Goal: Task Accomplishment & Management: Manage account settings

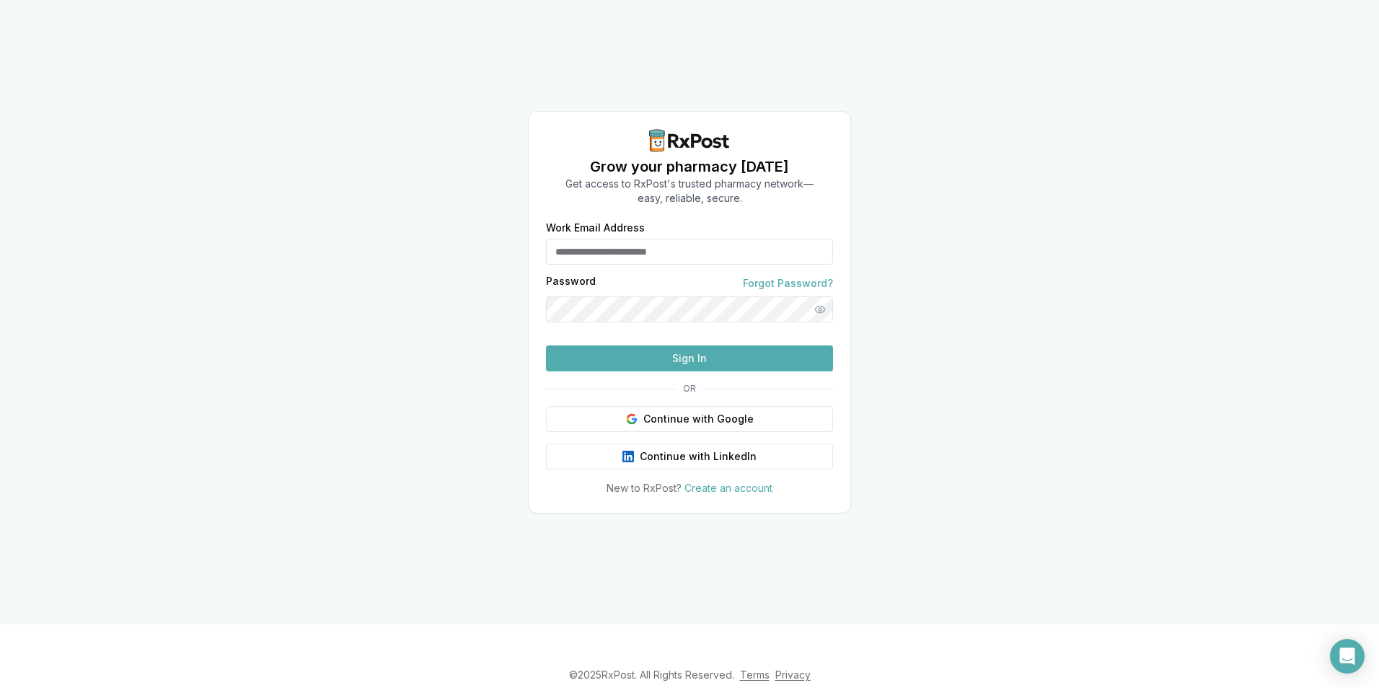
click at [635, 239] on input "Work Email Address" at bounding box center [689, 252] width 287 height 26
type input "**********"
drag, startPoint x: 712, startPoint y: 221, endPoint x: 0, endPoint y: 250, distance: 713.1
click at [0, 265] on html "**********" at bounding box center [689, 344] width 1379 height 688
type input "**********"
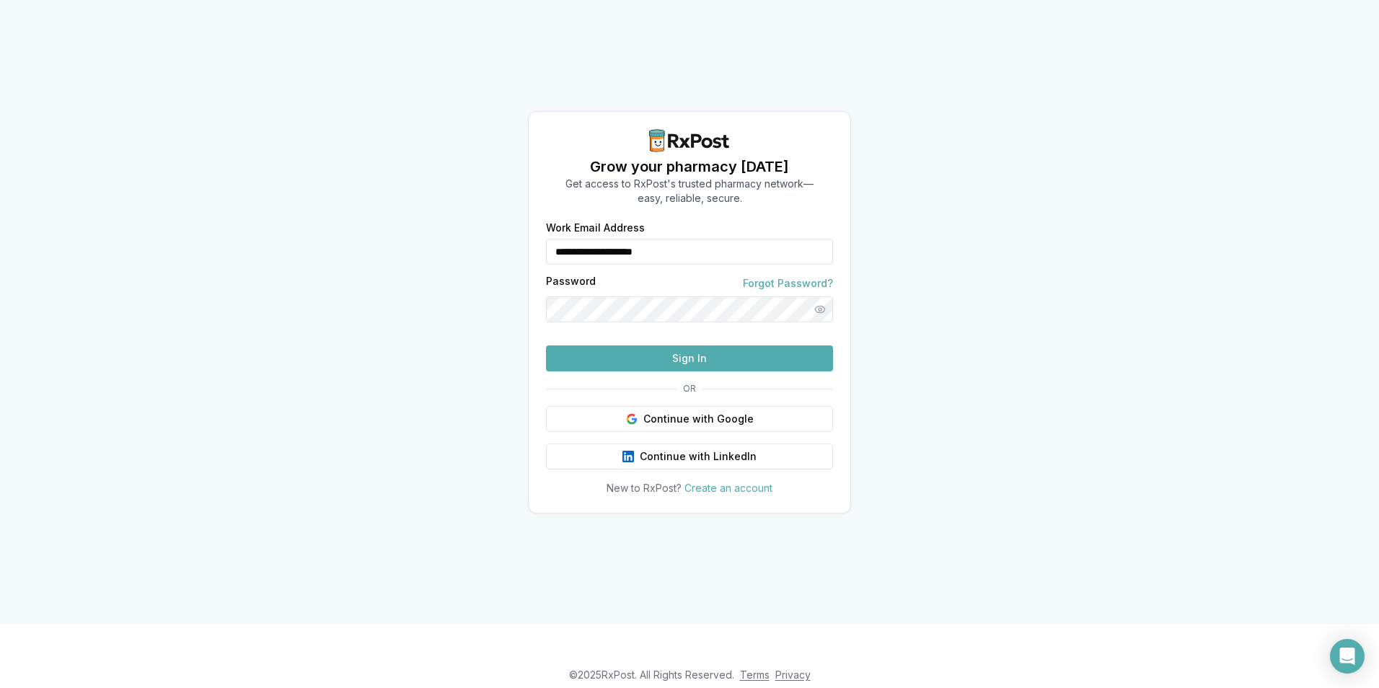
click at [692, 371] on button "Sign In" at bounding box center [689, 358] width 287 height 26
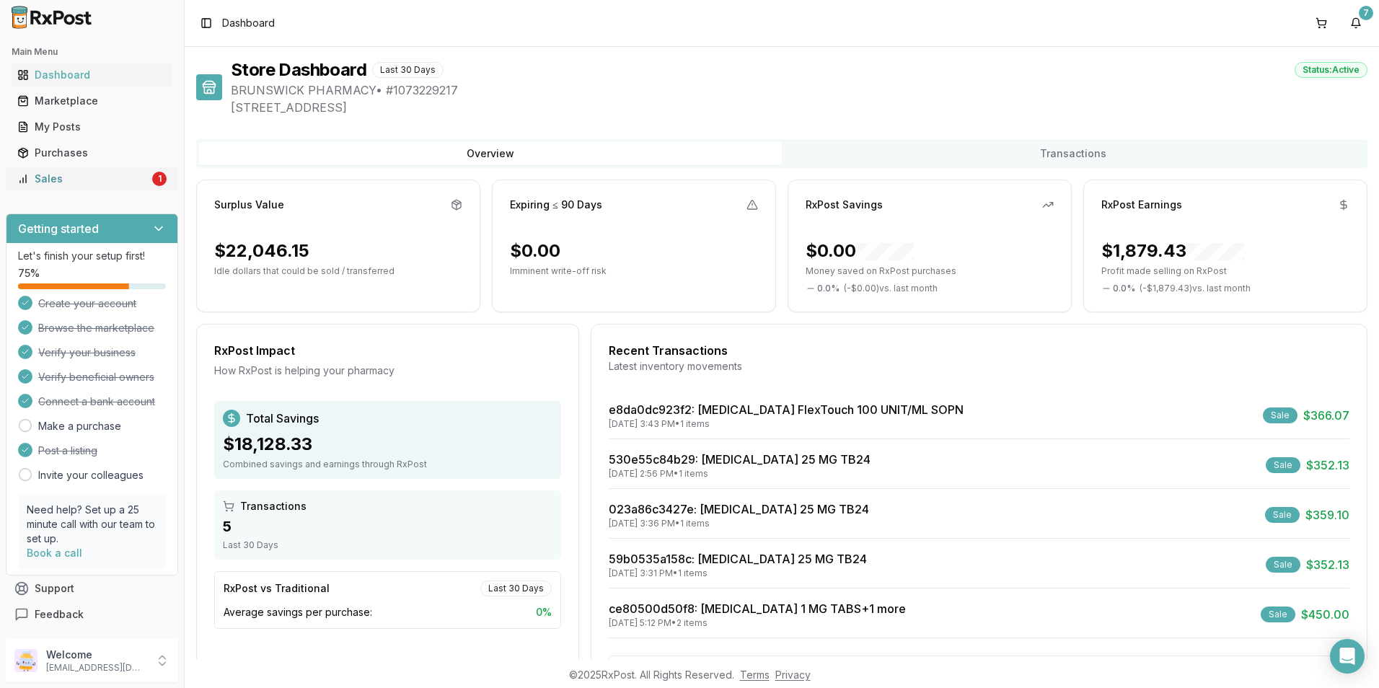
click at [66, 182] on div "Sales" at bounding box center [83, 179] width 132 height 14
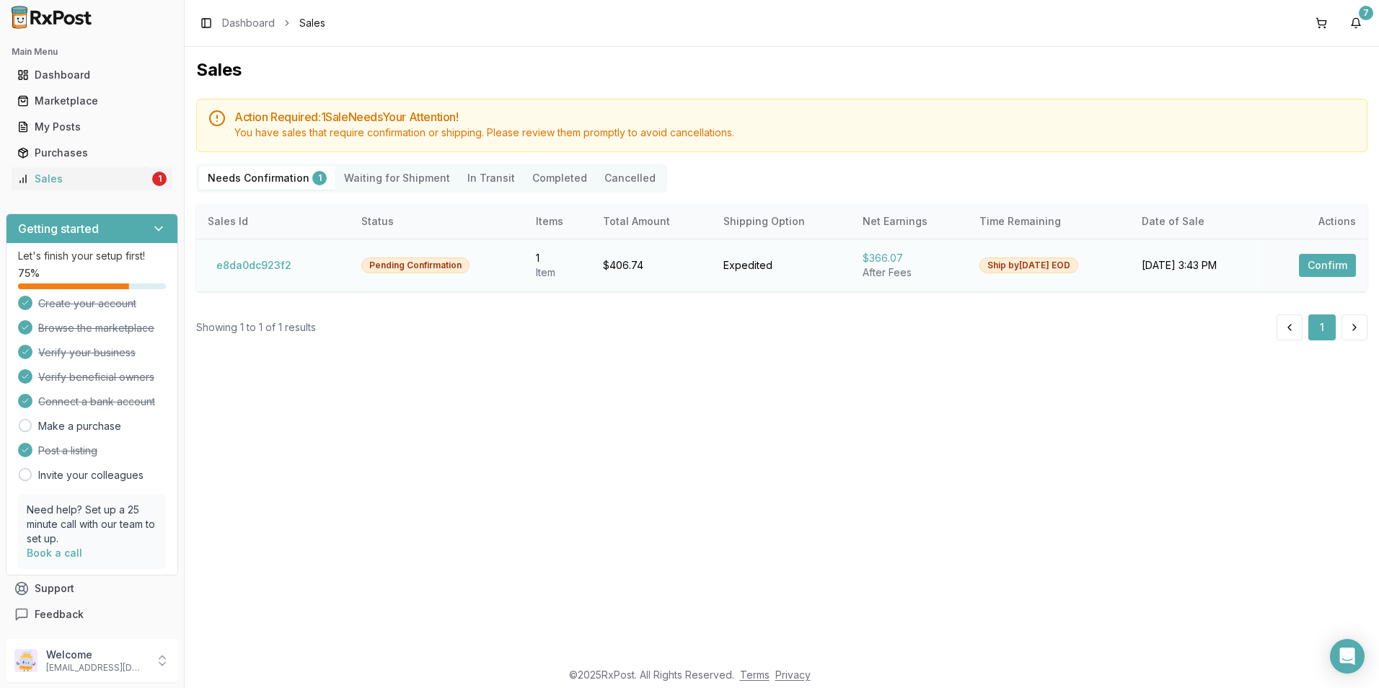
click at [1318, 255] on button "Confirm" at bounding box center [1327, 265] width 57 height 23
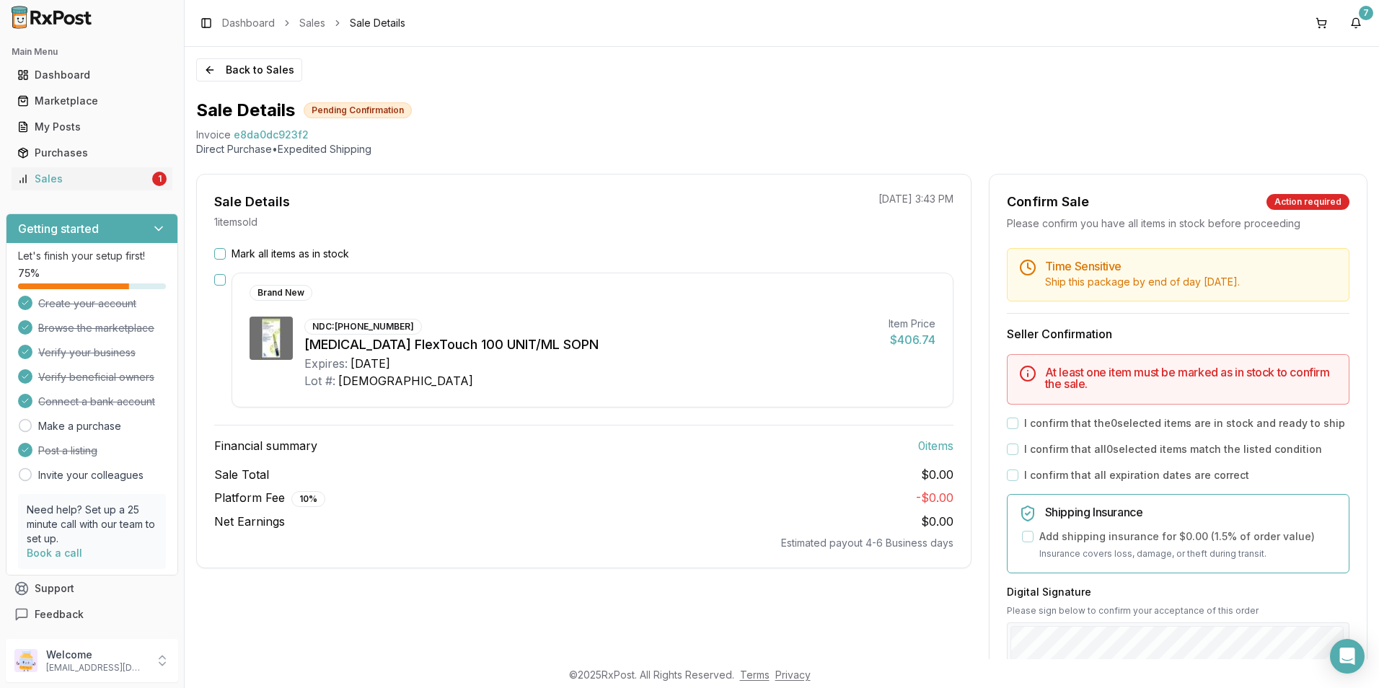
click at [219, 282] on button "button" at bounding box center [220, 280] width 12 height 12
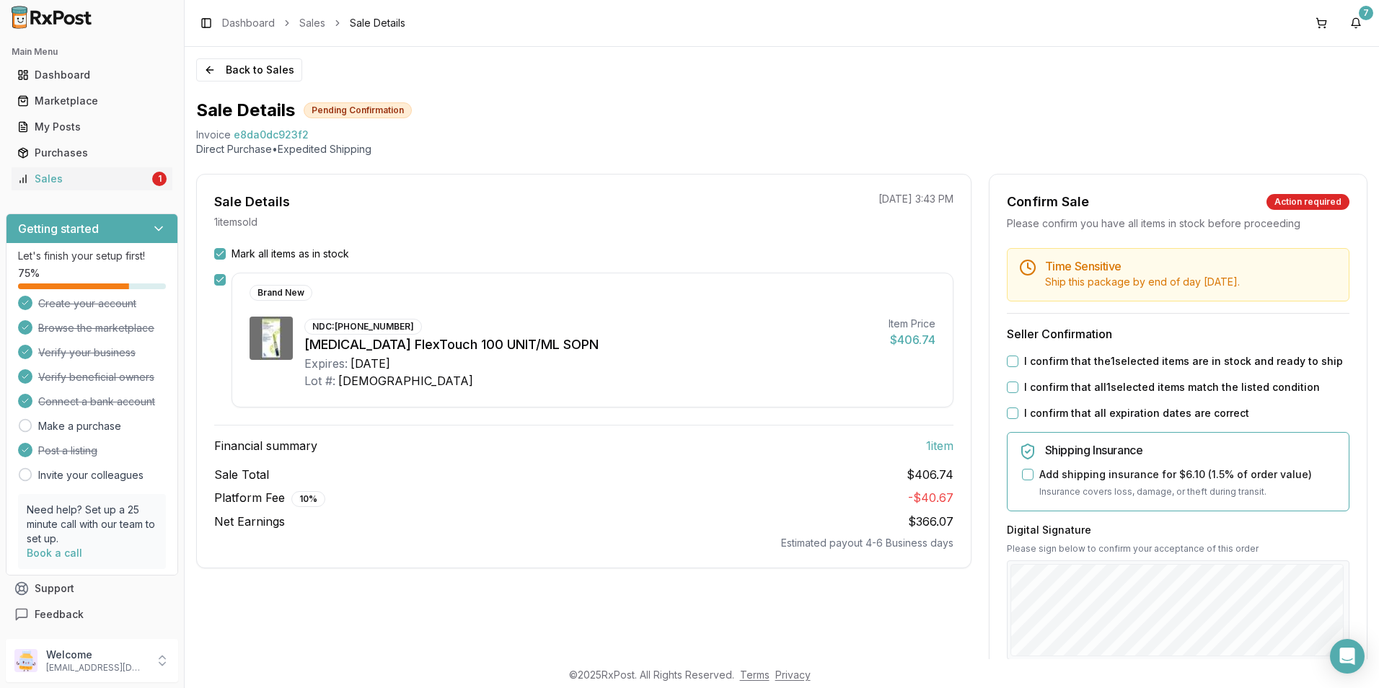
scroll to position [239, 0]
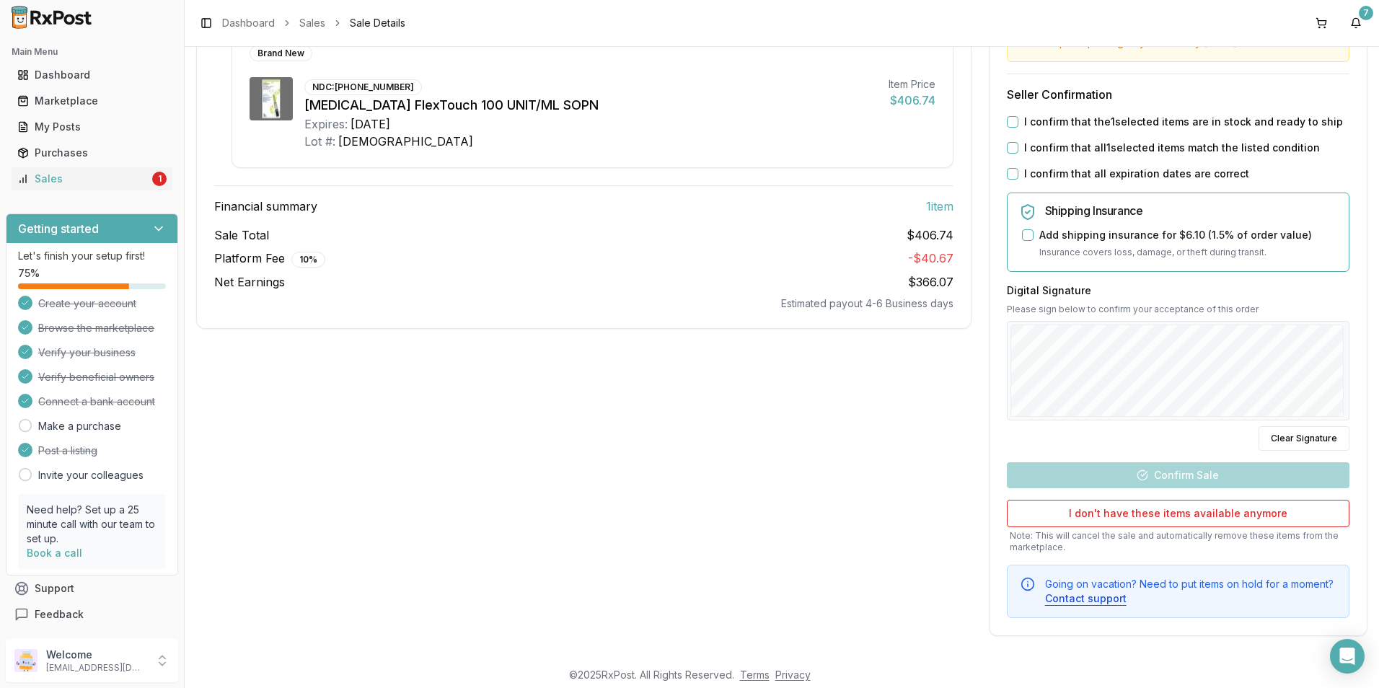
drag, startPoint x: 1003, startPoint y: 120, endPoint x: 1004, endPoint y: 130, distance: 9.4
click at [1007, 125] on button "I confirm that the 1 selected items are in stock and ready to ship" at bounding box center [1013, 122] width 12 height 12
drag, startPoint x: 1007, startPoint y: 150, endPoint x: 1005, endPoint y: 161, distance: 10.9
click at [1007, 152] on button "I confirm that all 1 selected items match the listed condition" at bounding box center [1013, 148] width 12 height 12
drag, startPoint x: 1004, startPoint y: 176, endPoint x: 1012, endPoint y: 186, distance: 13.3
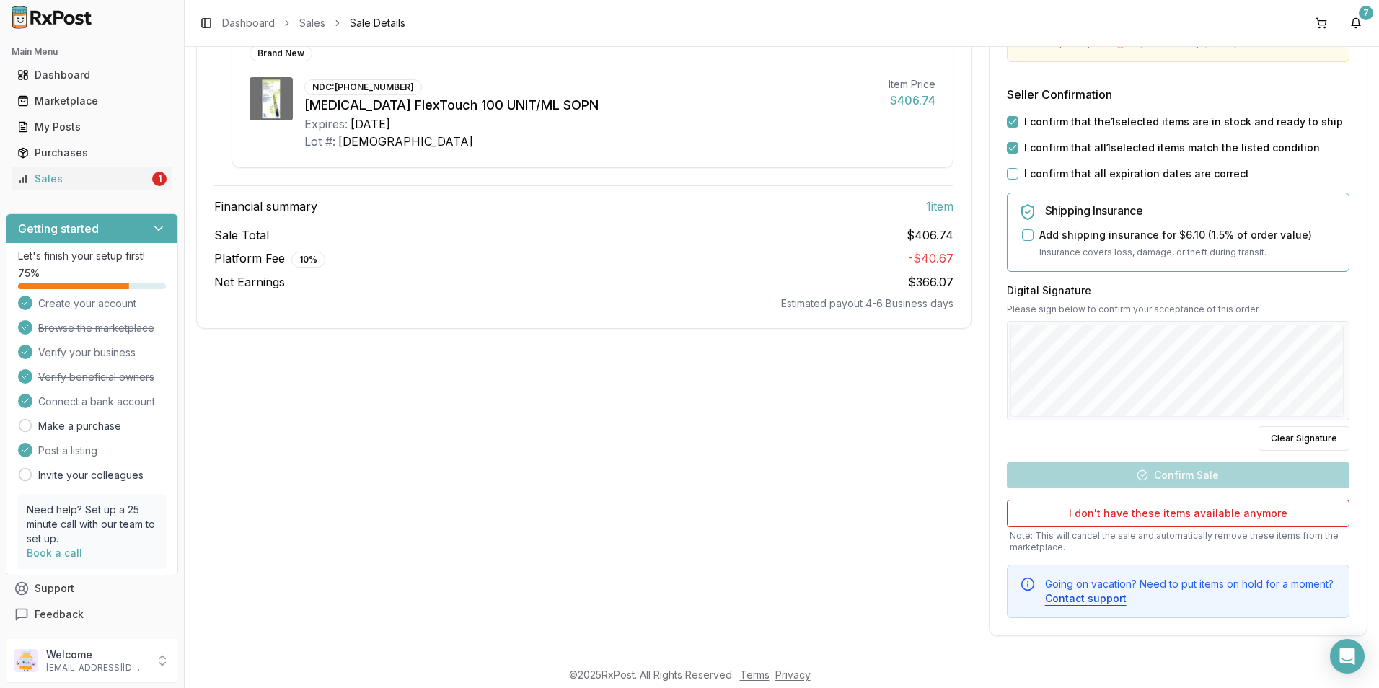
click at [1007, 179] on button "I confirm that all expiration dates are correct" at bounding box center [1013, 174] width 12 height 12
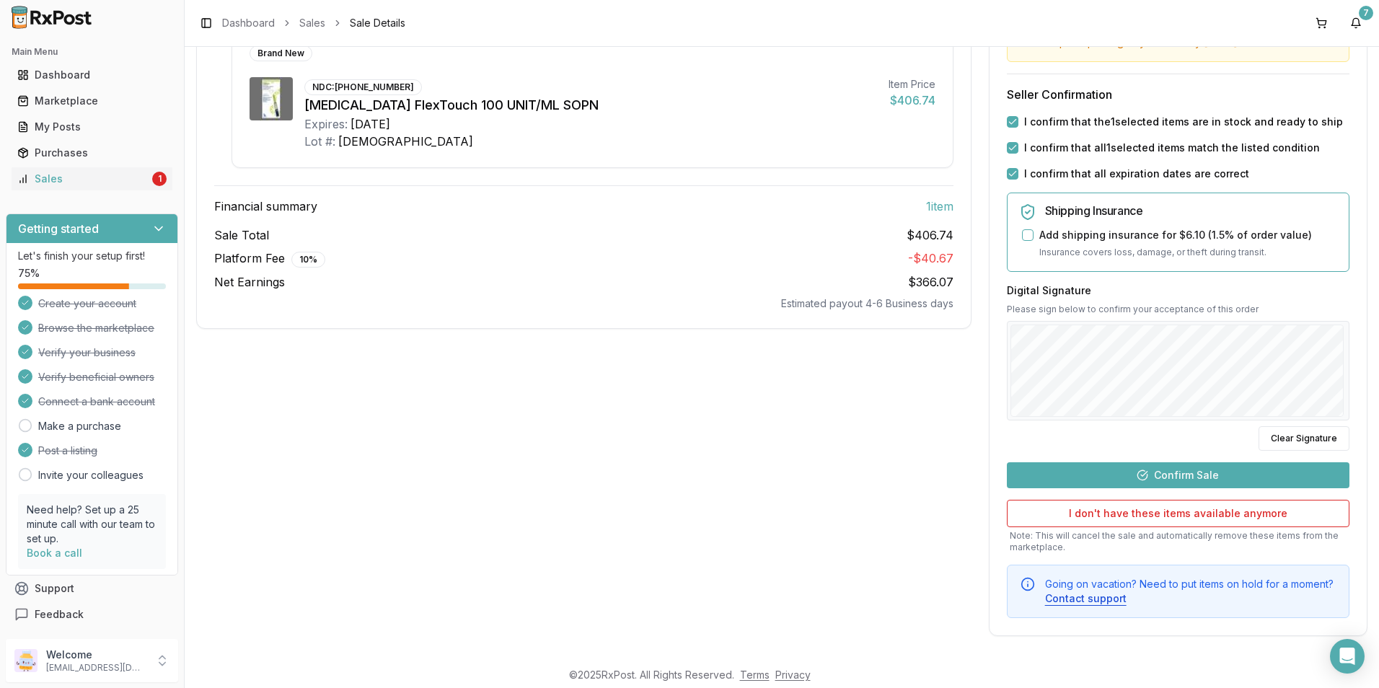
click at [1128, 471] on button "Confirm Sale" at bounding box center [1178, 475] width 343 height 26
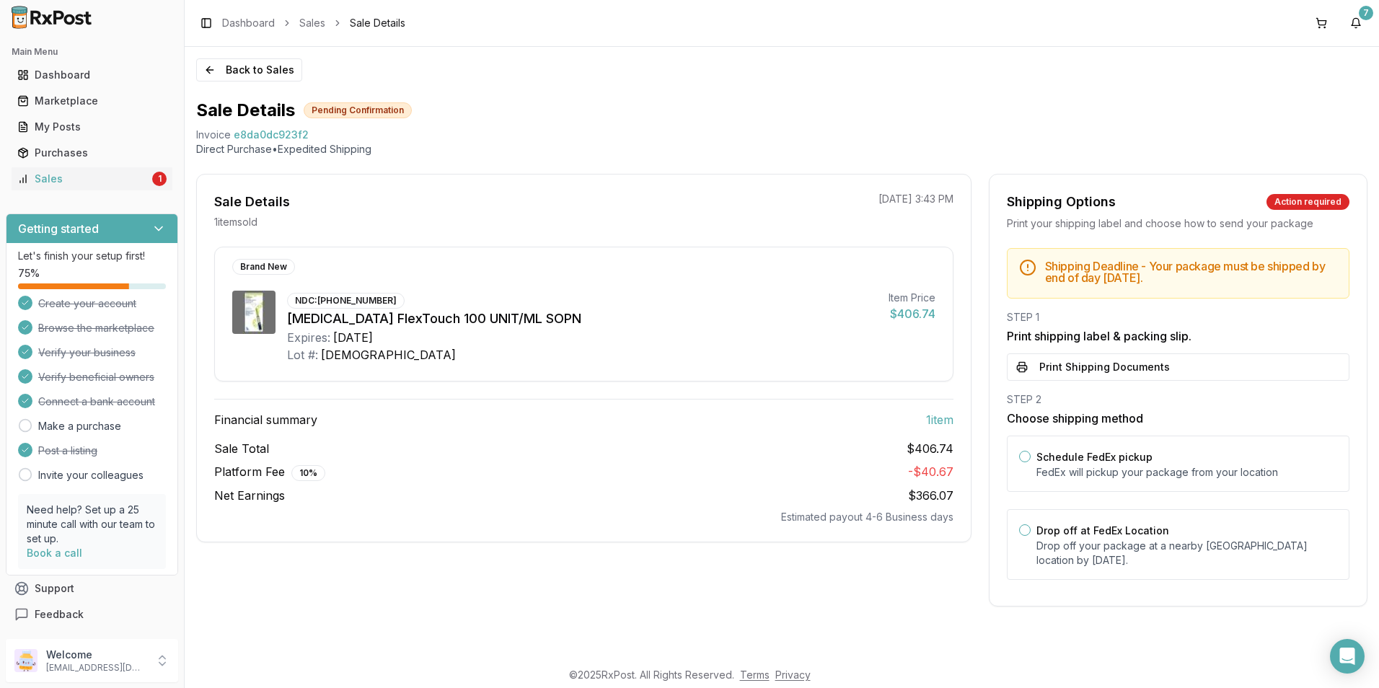
scroll to position [0, 0]
click at [1103, 361] on button "Print Shipping Documents" at bounding box center [1178, 366] width 343 height 27
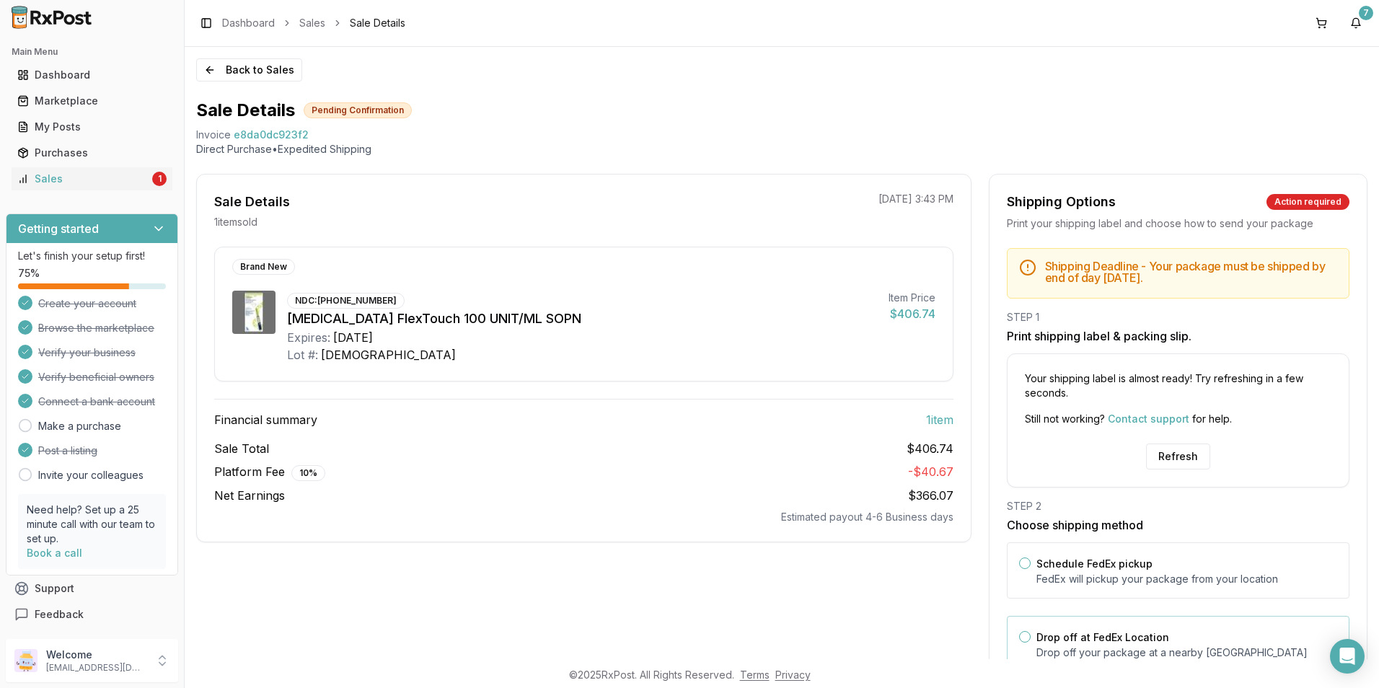
drag, startPoint x: 1025, startPoint y: 637, endPoint x: 1072, endPoint y: 625, distance: 48.5
click at [1025, 637] on button "Drop off at FedEx Location" at bounding box center [1025, 637] width 12 height 12
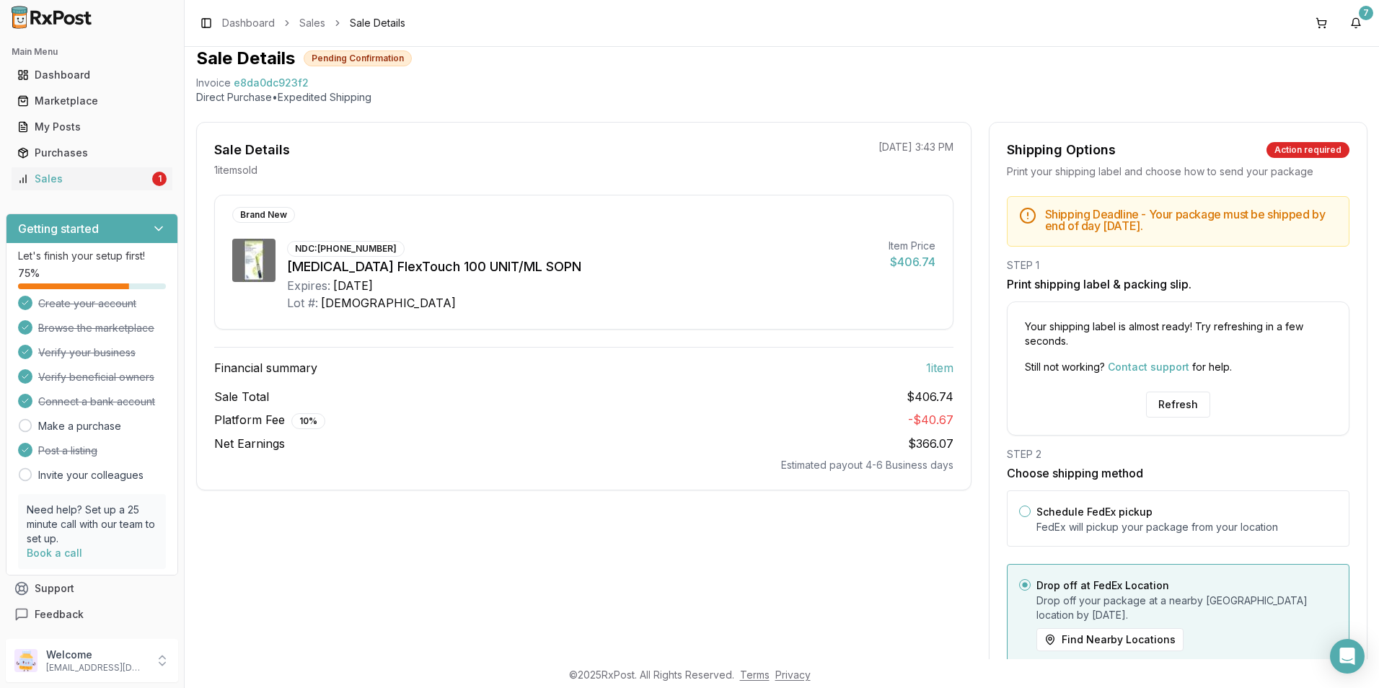
scroll to position [106, 0]
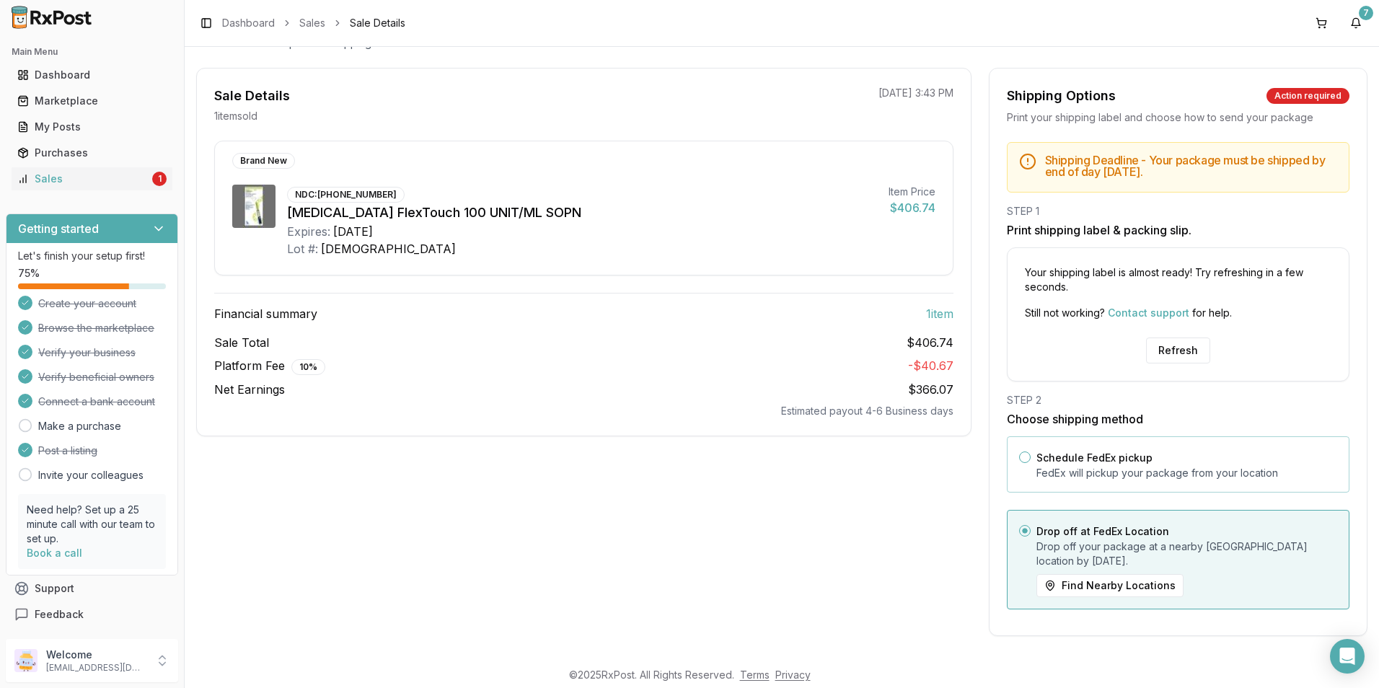
click at [1028, 463] on div "Schedule FedEx pickup FedEx will pickup your package from your location" at bounding box center [1178, 464] width 343 height 56
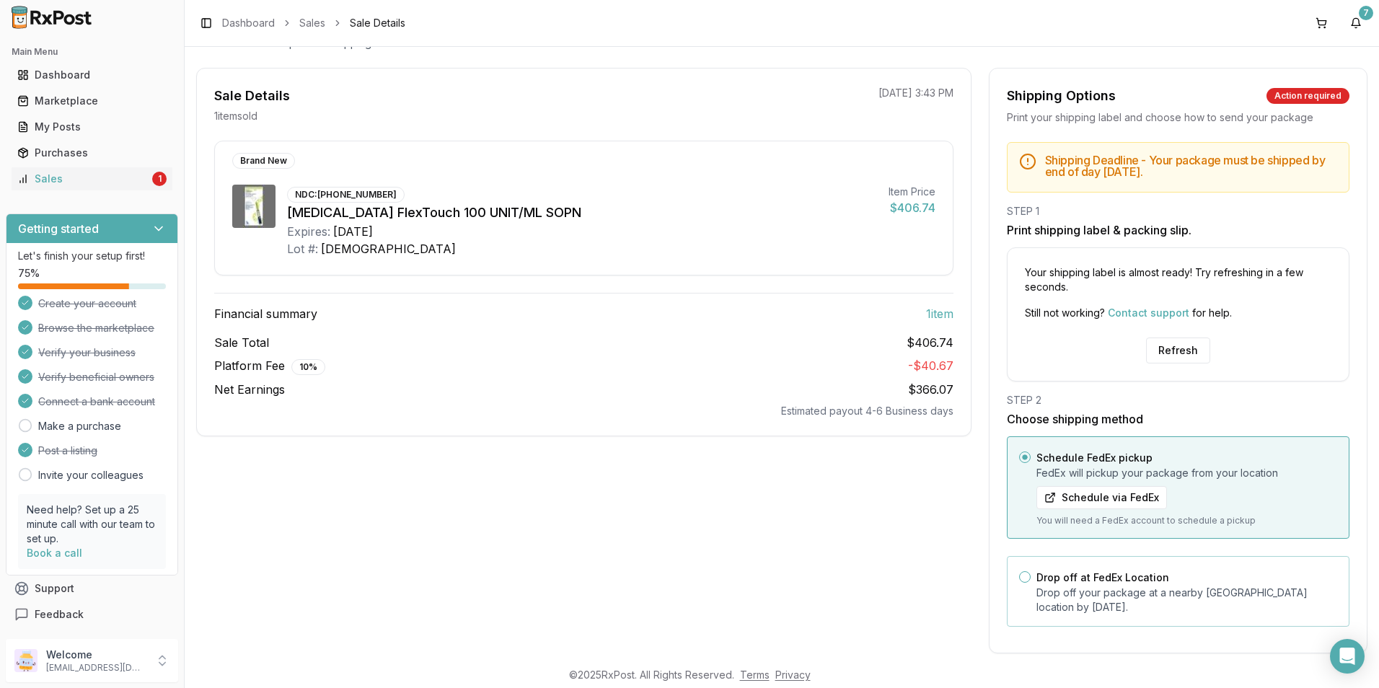
click at [1036, 578] on label "Drop off at FedEx Location" at bounding box center [1102, 577] width 133 height 12
click at [1031, 578] on button "Drop off at FedEx Location" at bounding box center [1025, 577] width 12 height 12
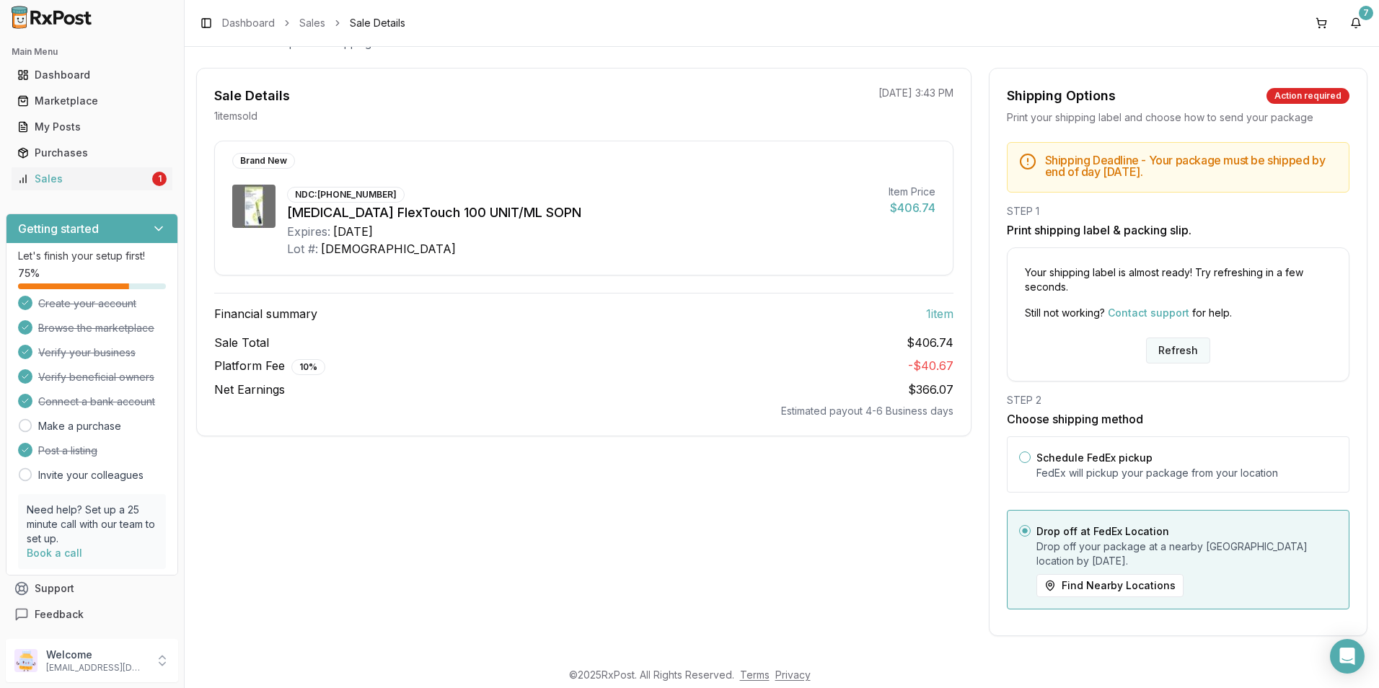
click at [1174, 360] on button "Refresh" at bounding box center [1178, 350] width 64 height 26
click at [1174, 359] on button "Refresh" at bounding box center [1178, 350] width 64 height 26
click at [1172, 355] on button "Refresh" at bounding box center [1178, 350] width 64 height 26
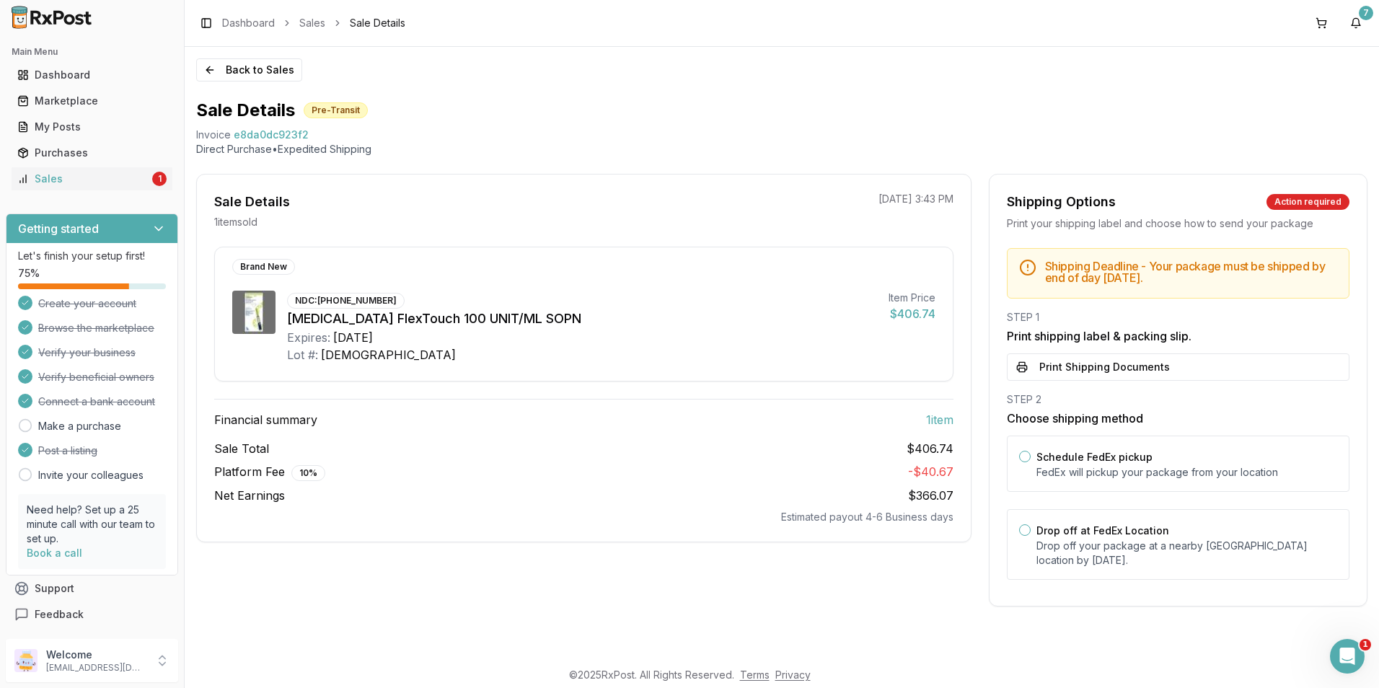
click at [1121, 372] on button "Print Shipping Documents" at bounding box center [1178, 366] width 343 height 27
click at [73, 669] on p "[EMAIL_ADDRESS][DOMAIN_NAME]" at bounding box center [96, 668] width 100 height 12
click at [216, 664] on span "Sign Out" at bounding box center [261, 664] width 137 height 14
